Goal: Information Seeking & Learning: Learn about a topic

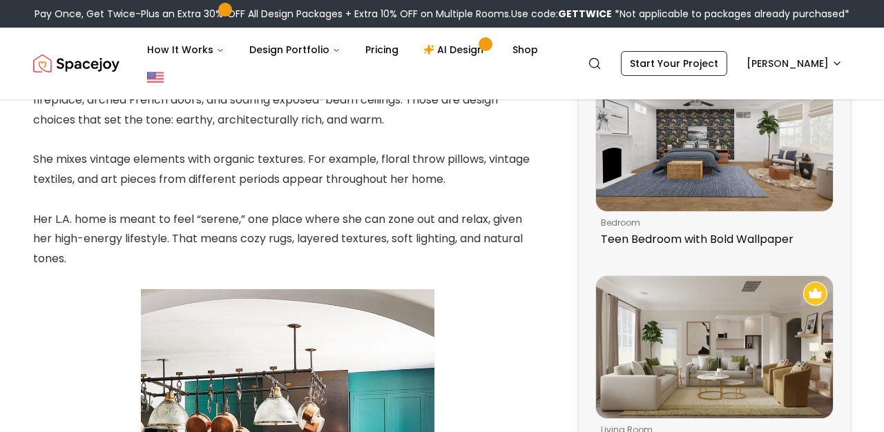
scroll to position [1053, 0]
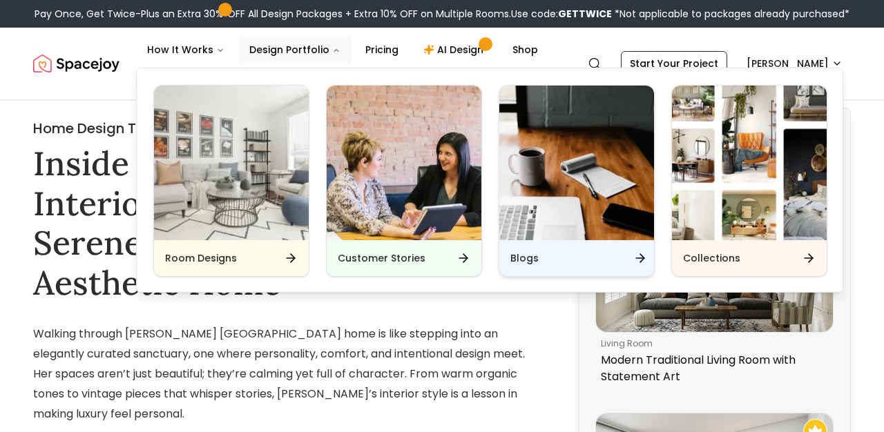
click at [456, 64] on nav "How It Works Design Portfolio Pricing AI Design Shop Room Designs Customer Stor…" at bounding box center [342, 50] width 413 height 28
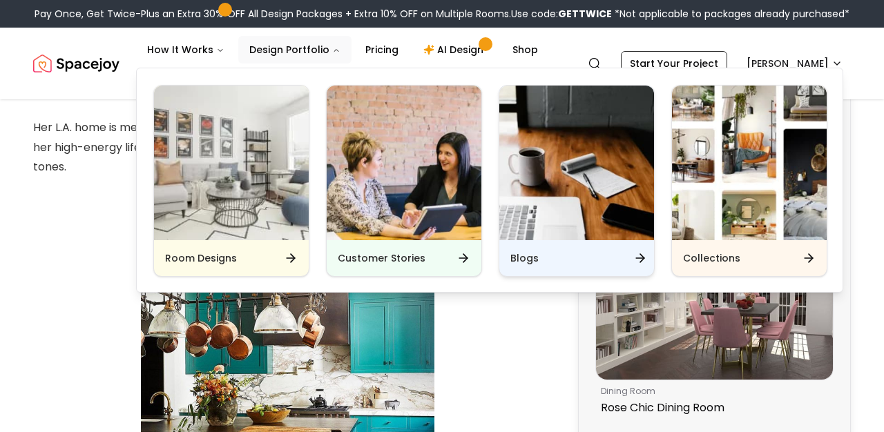
scroll to position [1053, 0]
click at [531, 264] on h6 "Blogs" at bounding box center [524, 258] width 28 height 14
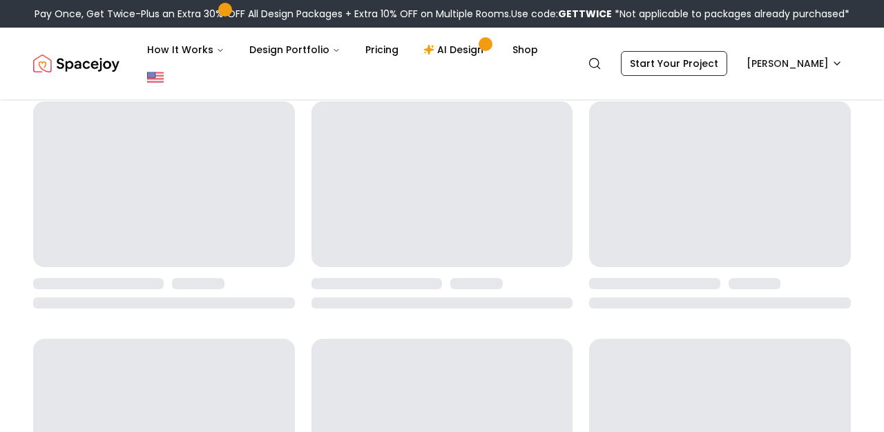
scroll to position [132, 0]
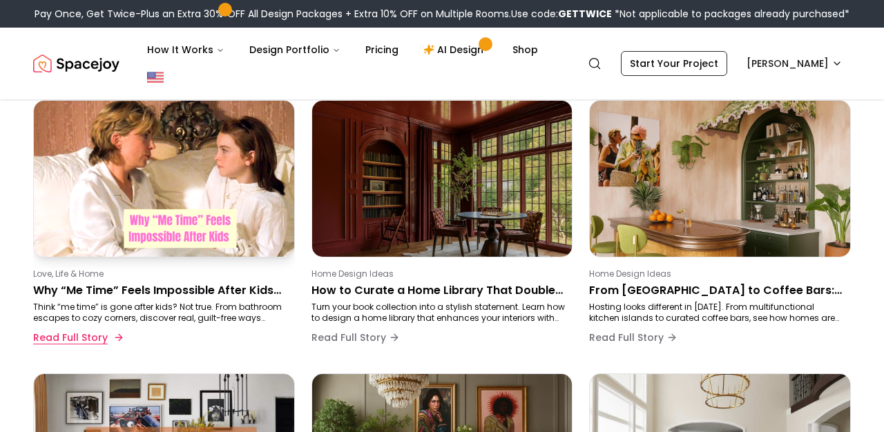
click at [79, 335] on button "Read Full Story" at bounding box center [77, 338] width 88 height 28
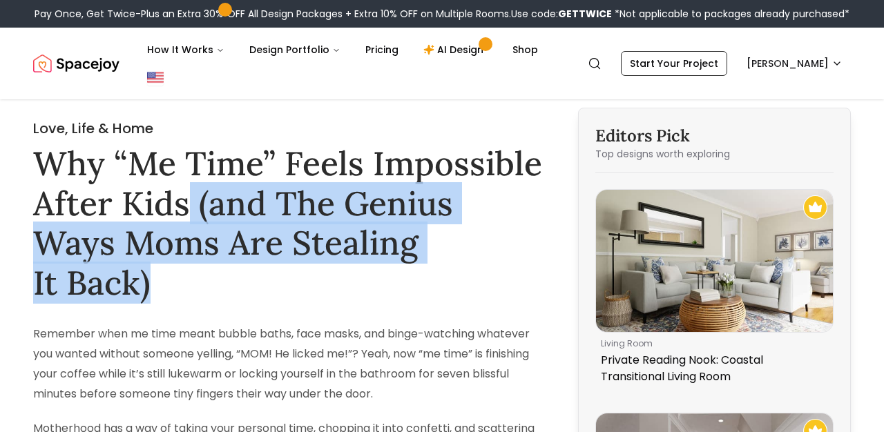
drag, startPoint x: 191, startPoint y: 197, endPoint x: 479, endPoint y: 231, distance: 290.5
click at [479, 231] on h1 "Why “Me Time” Feels Impossible After Kids (and The Genius Ways Moms Are Stealin…" at bounding box center [287, 223] width 509 height 159
copy h1 "(and The Genius Ways Moms Are Stealing It Back)"
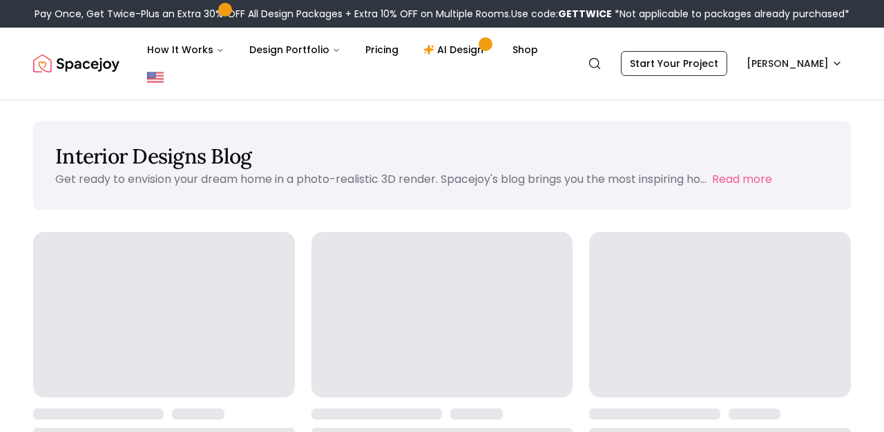
scroll to position [132, 0]
